Goal: Information Seeking & Learning: Learn about a topic

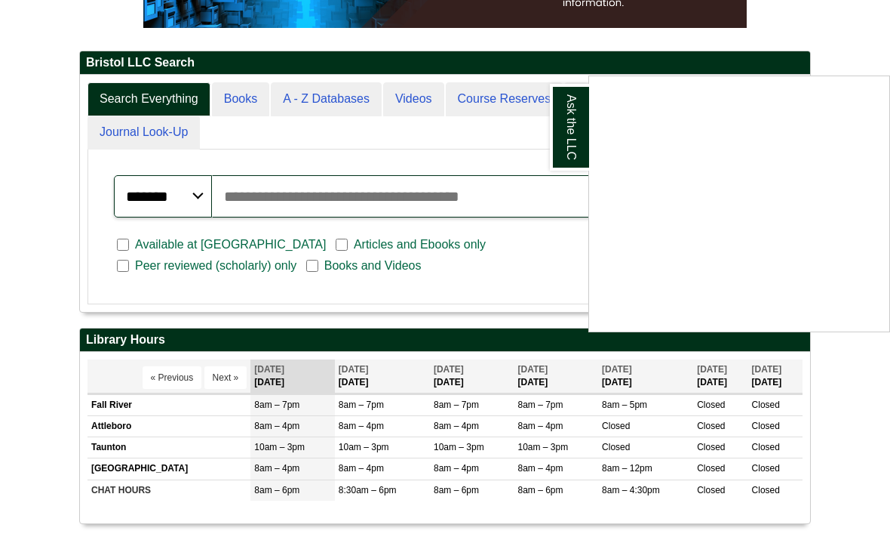
scroll to position [313, 0]
click at [88, 63] on div "Ask the LLC" at bounding box center [445, 267] width 890 height 534
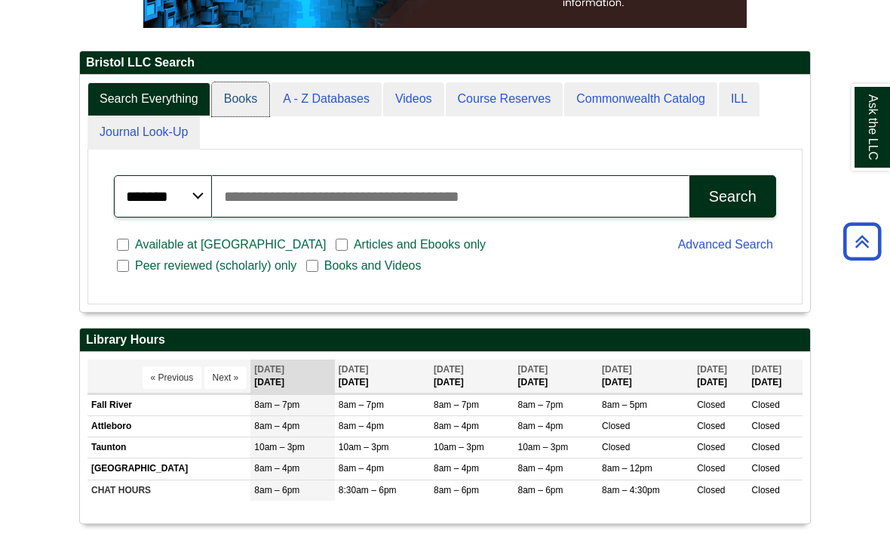
click at [239, 116] on link "Books" at bounding box center [240, 99] width 57 height 34
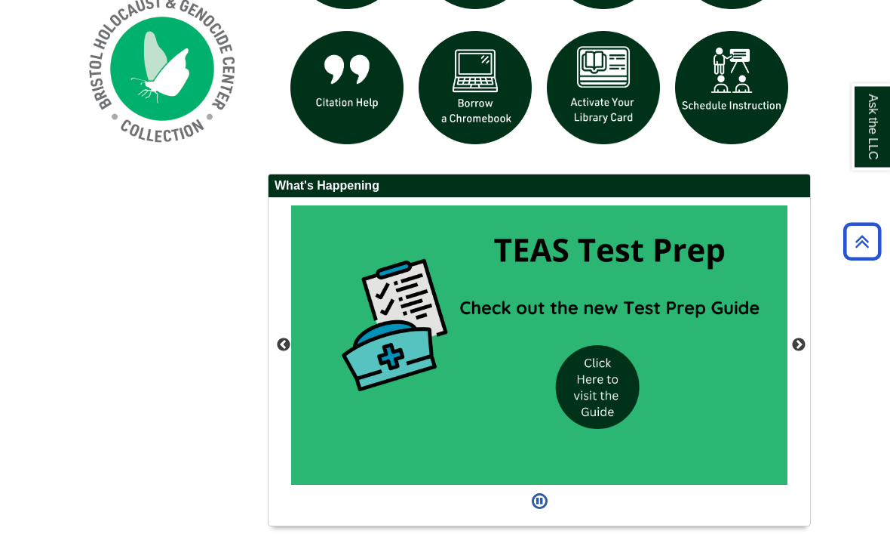
scroll to position [1114, 0]
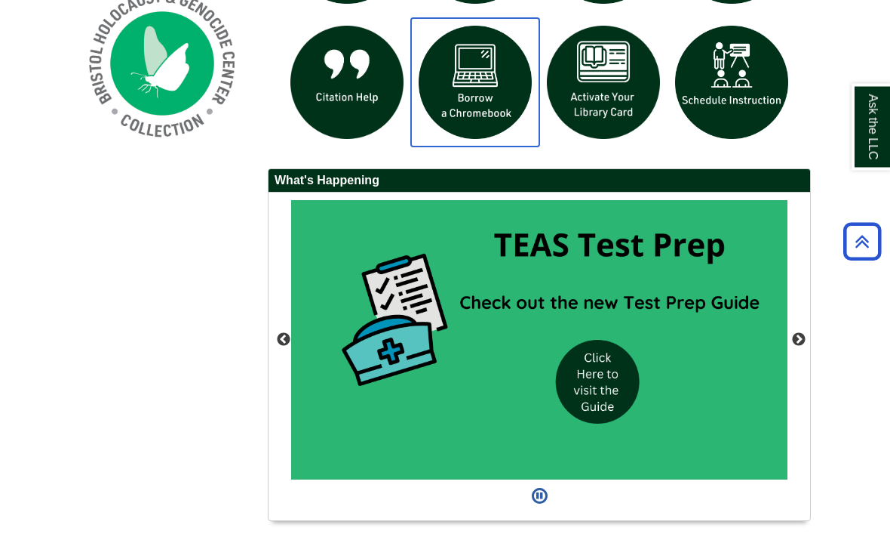
click at [470, 109] on img "slideshow" at bounding box center [475, 83] width 128 height 128
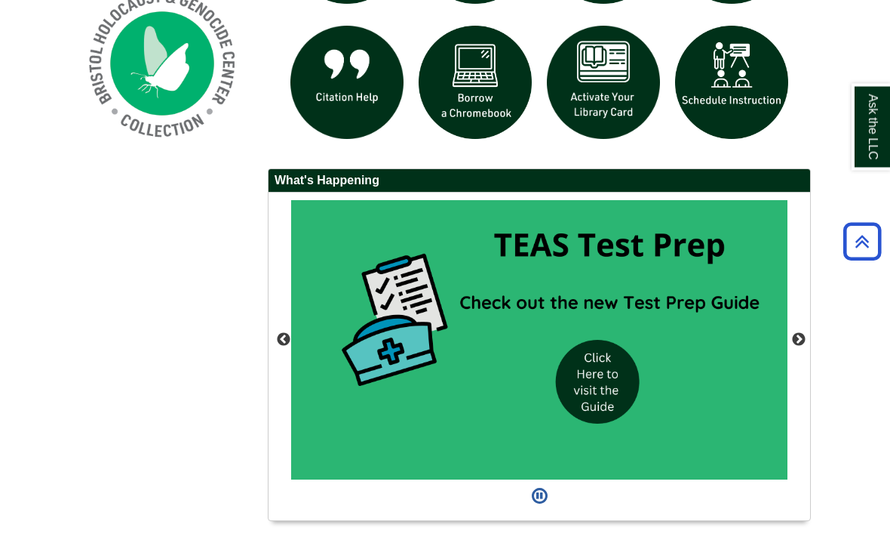
scroll to position [1139, 0]
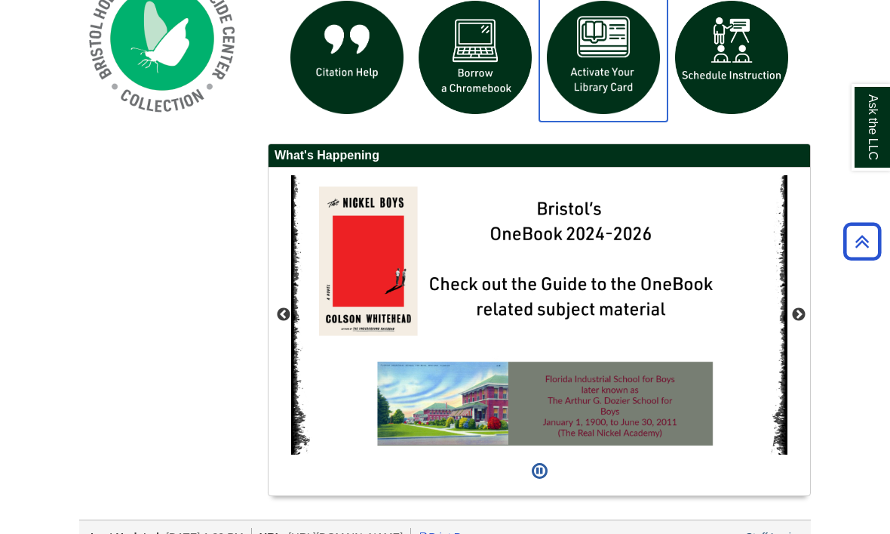
click at [598, 97] on img "slideshow" at bounding box center [604, 57] width 128 height 128
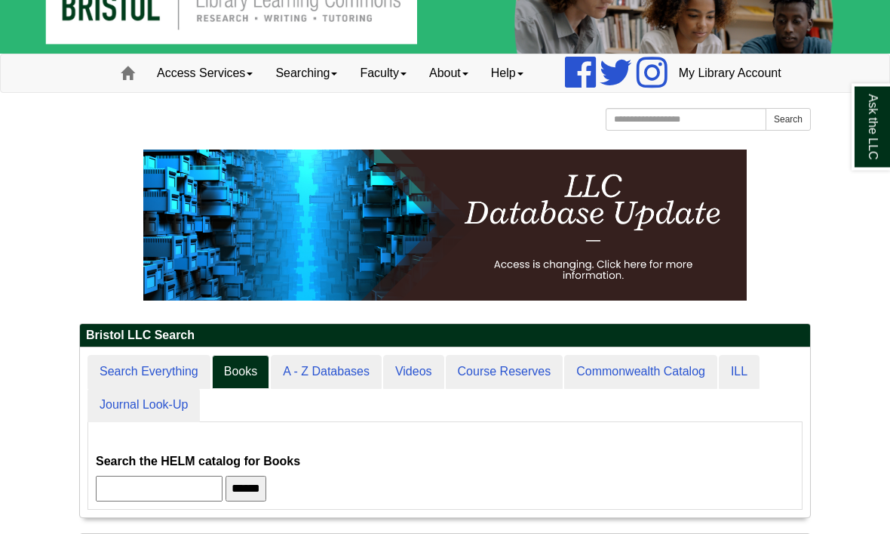
scroll to position [0, 0]
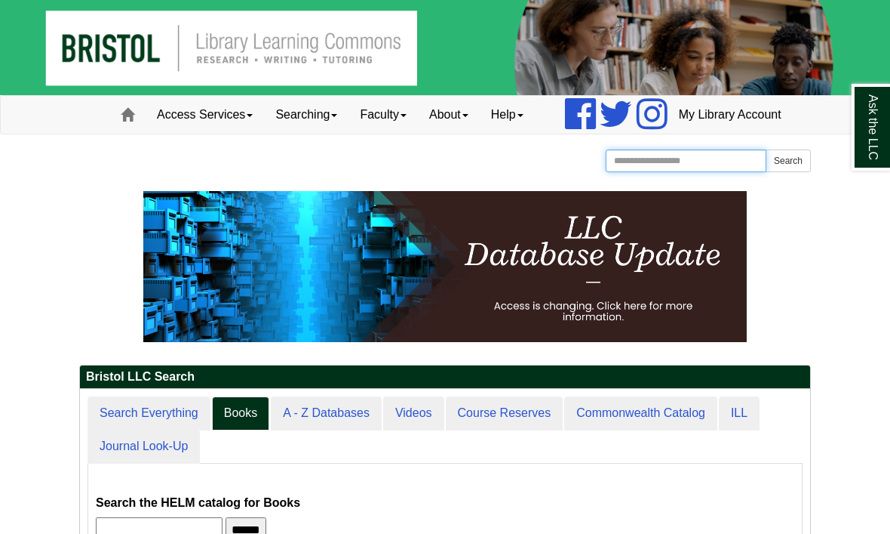
click at [683, 172] on input "Search the Website" at bounding box center [686, 160] width 161 height 23
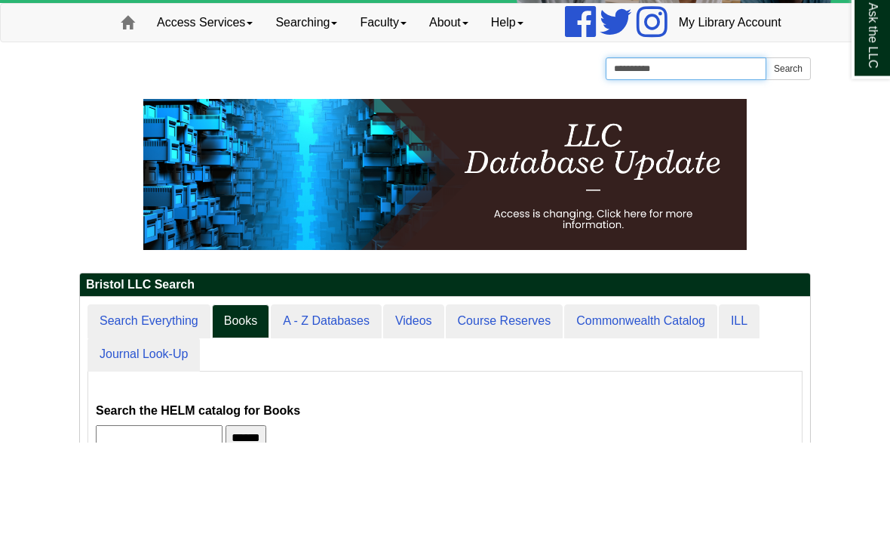
type input "**********"
click at [788, 149] on button "Search" at bounding box center [788, 160] width 45 height 23
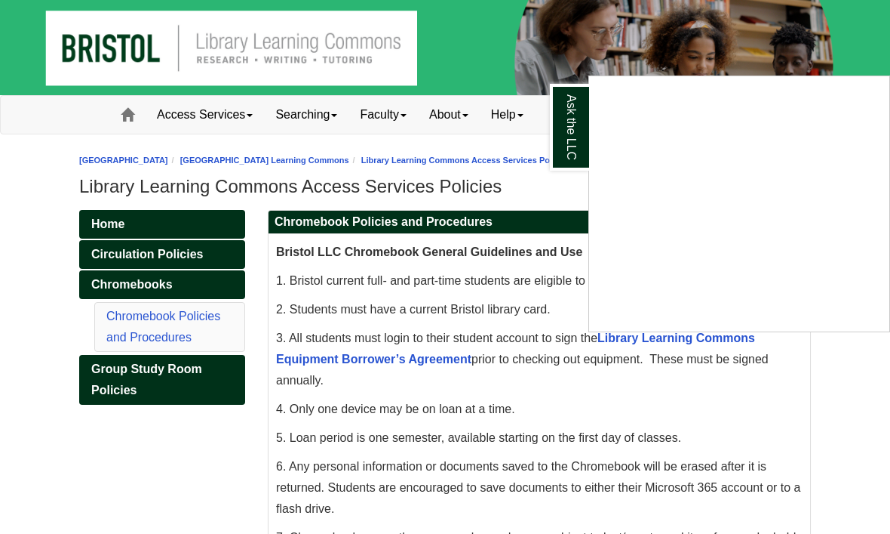
click at [428, 112] on div "Ask the LLC" at bounding box center [445, 267] width 890 height 534
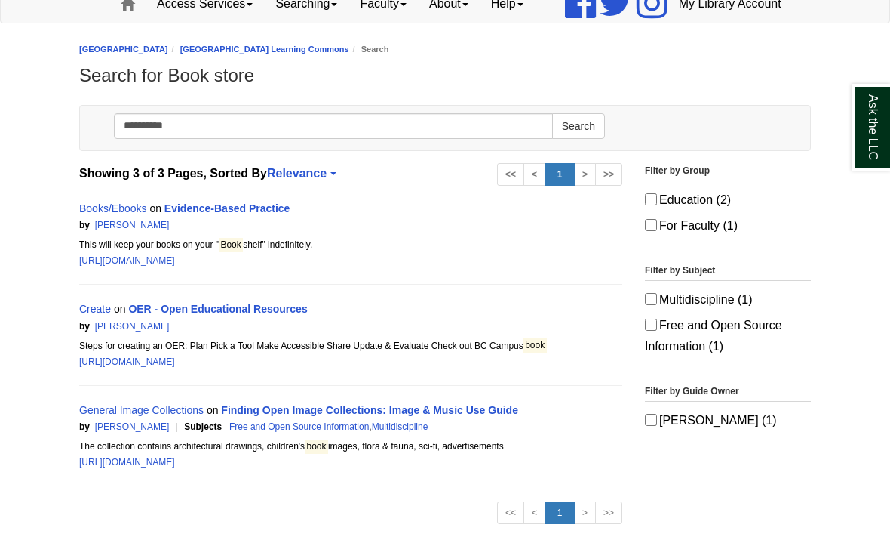
scroll to position [114, 0]
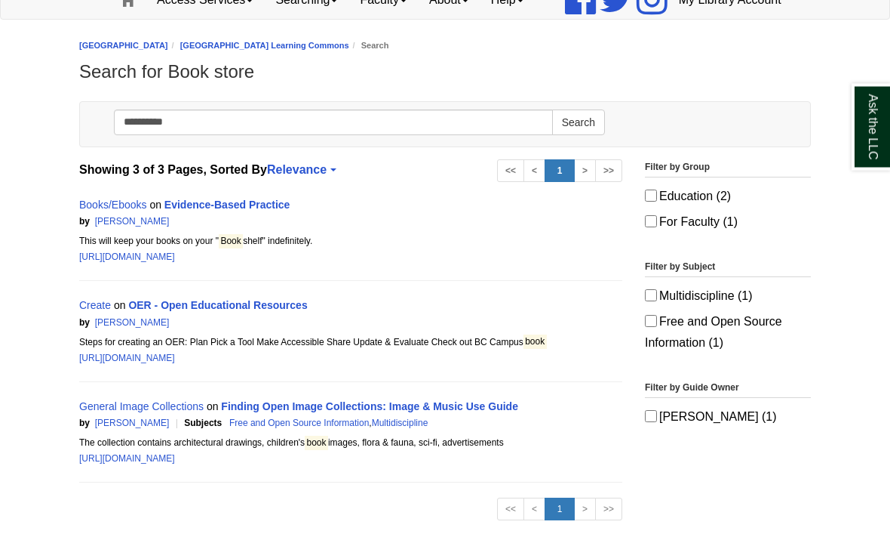
click at [220, 211] on link "Evidence-Based Practice" at bounding box center [228, 205] width 126 height 12
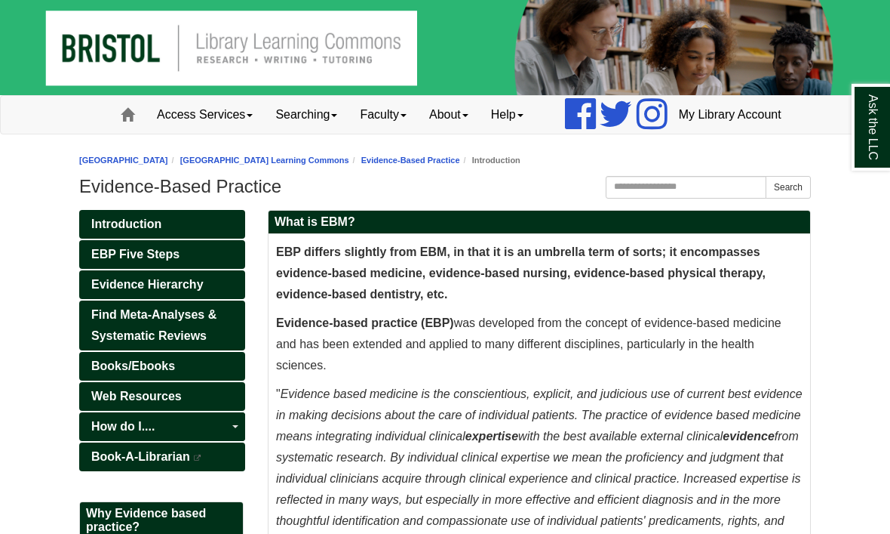
click at [274, 134] on link "Searching" at bounding box center [306, 115] width 85 height 38
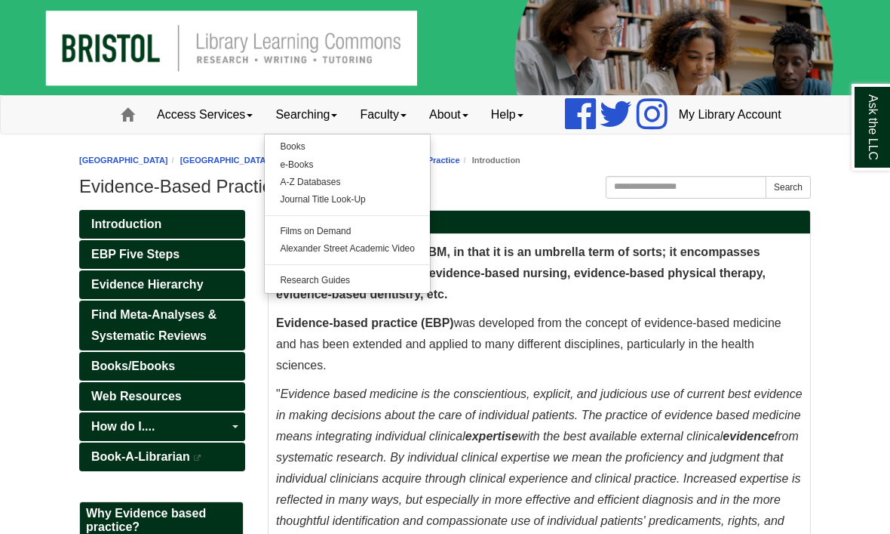
click at [725, 134] on link "My Library Account" at bounding box center [730, 115] width 125 height 38
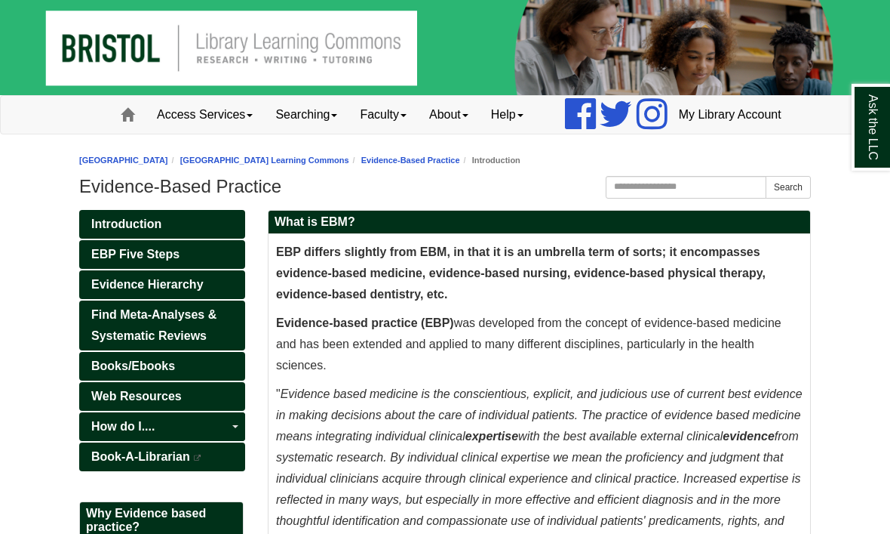
click at [201, 134] on link "Access Services" at bounding box center [205, 115] width 118 height 38
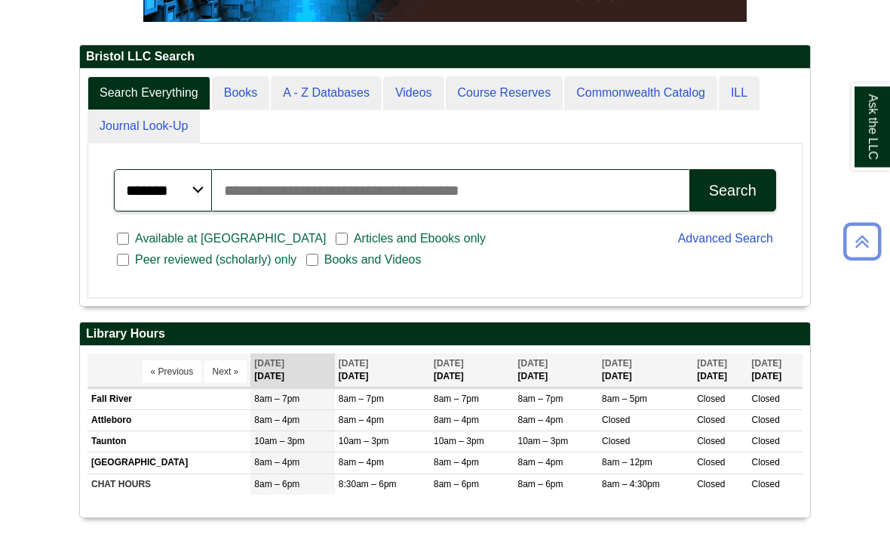
scroll to position [320, 0]
click at [438, 211] on input "Search articles, books, journals & more" at bounding box center [451, 190] width 478 height 42
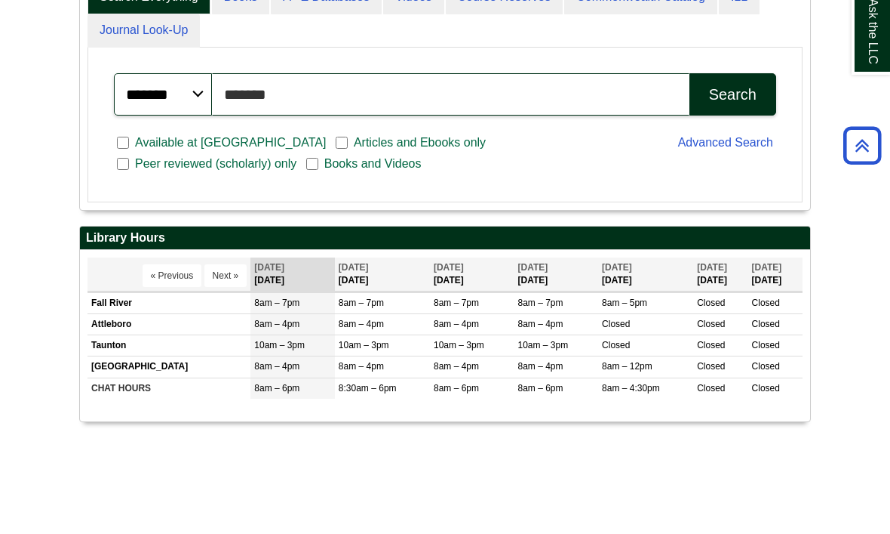
type input "*******"
click at [733, 169] on button "Search" at bounding box center [733, 190] width 87 height 42
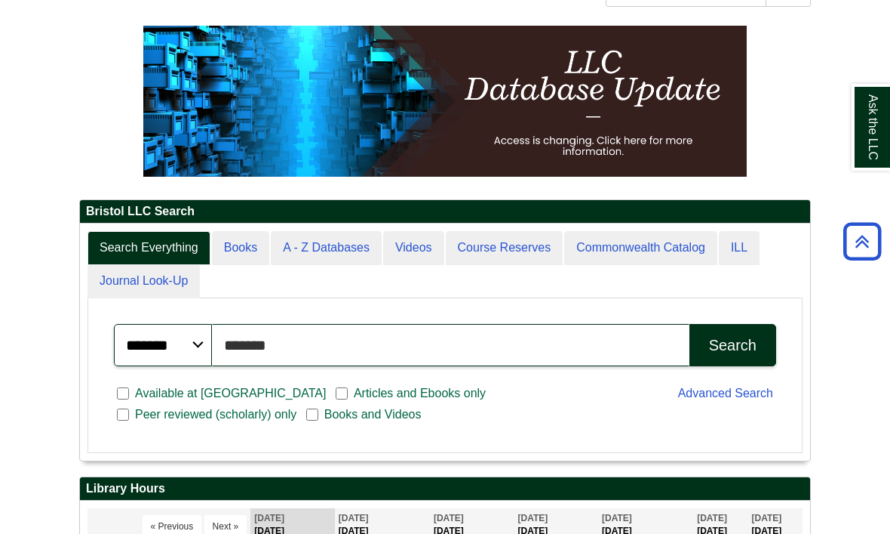
scroll to position [0, 0]
